Goal: Book appointment/travel/reservation

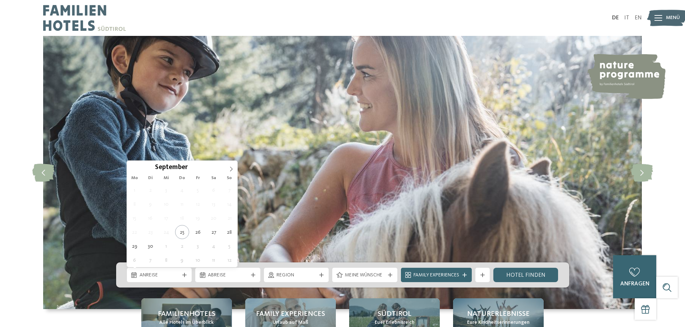
click at [170, 273] on span "Anreise" at bounding box center [159, 275] width 40 height 7
click at [234, 167] on span at bounding box center [231, 167] width 12 height 12
type div "01.10.2025"
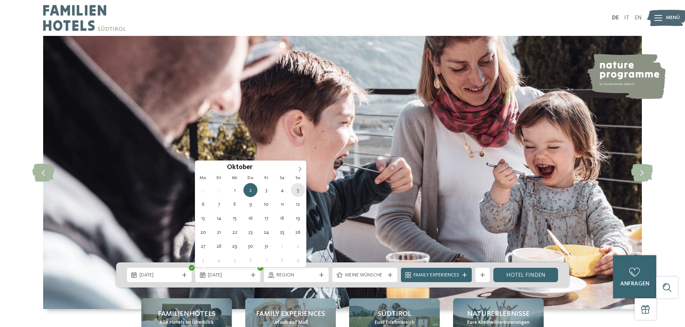
type div "05.10.2025"
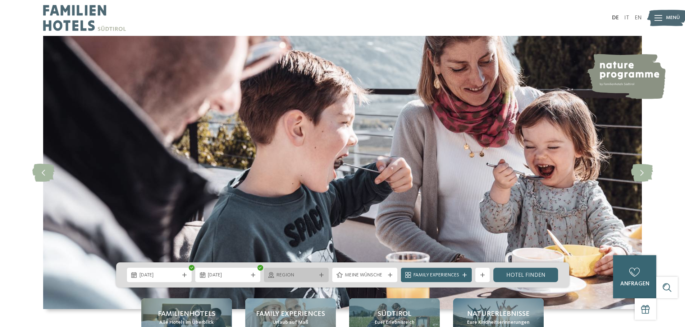
click at [298, 276] on span "Region" at bounding box center [296, 275] width 40 height 7
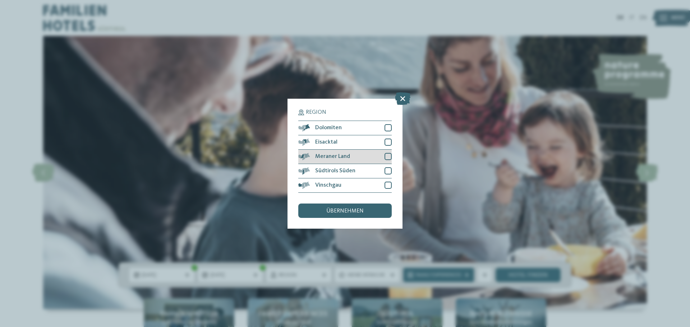
click at [387, 157] on div at bounding box center [388, 156] width 7 height 7
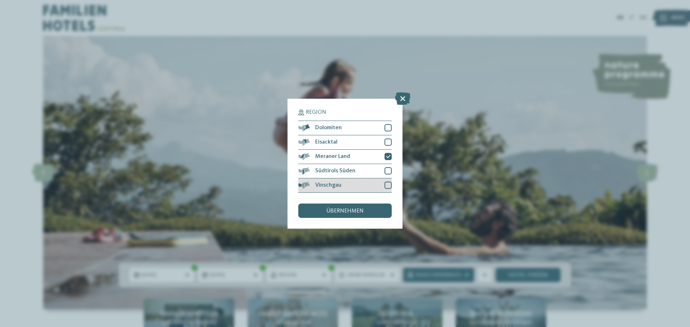
click at [389, 185] on div at bounding box center [388, 185] width 7 height 7
click at [338, 209] on span "übernehmen" at bounding box center [344, 211] width 37 height 6
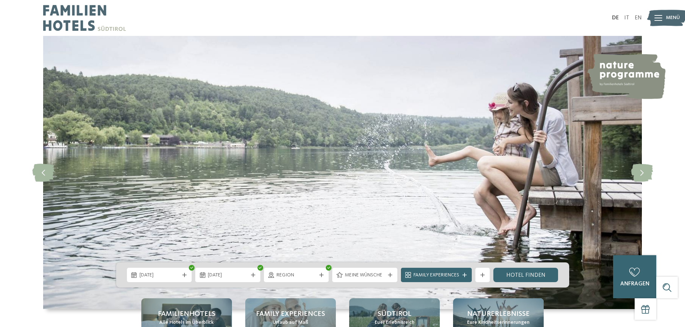
click at [397, 273] on div "Meine Wünsche" at bounding box center [364, 275] width 69 height 14
click at [392, 273] on div at bounding box center [389, 275] width 7 height 4
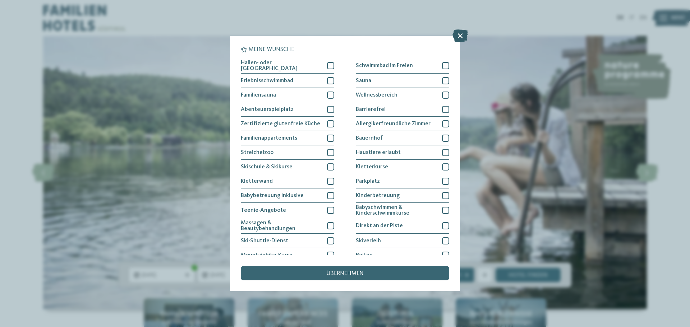
click at [461, 37] on icon at bounding box center [459, 35] width 15 height 13
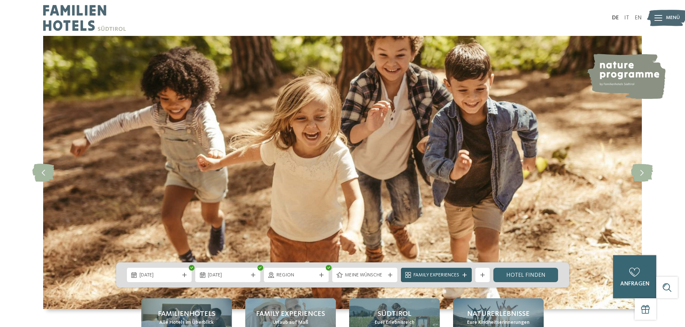
click at [465, 273] on div "Family Experiences" at bounding box center [436, 275] width 71 height 14
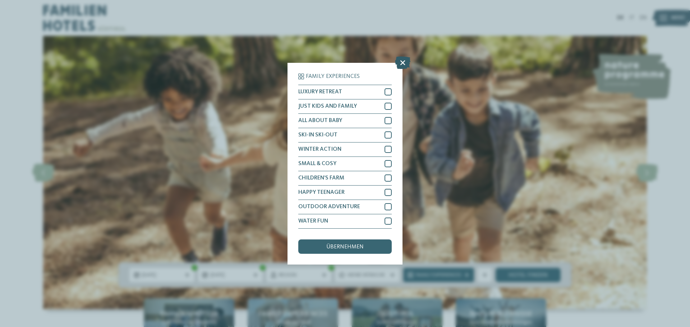
click at [399, 65] on icon at bounding box center [402, 62] width 15 height 13
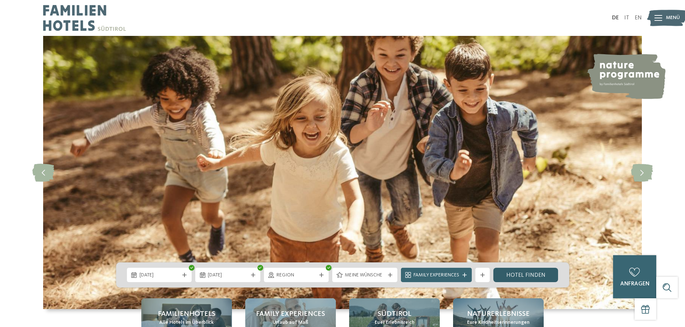
click at [514, 273] on link "Hotel finden" at bounding box center [525, 275] width 65 height 14
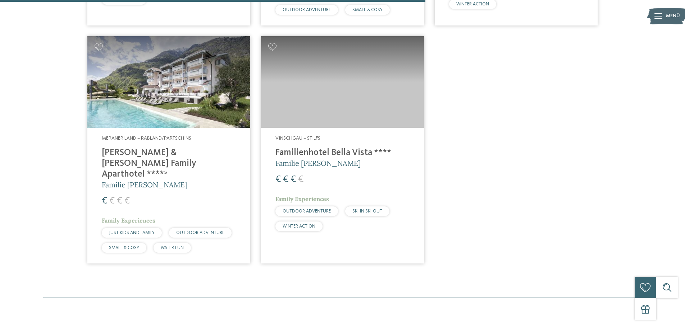
scroll to position [647, 0]
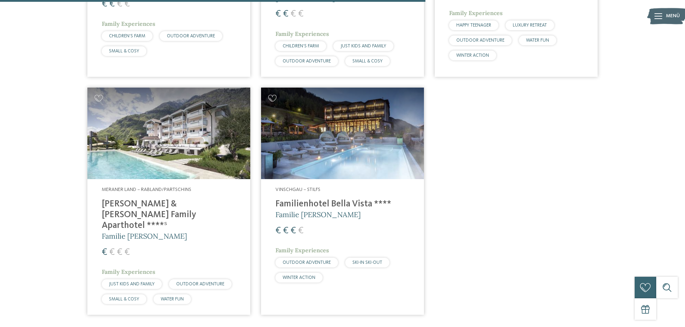
click at [319, 145] on img at bounding box center [342, 134] width 163 height 92
